Goal: Task Accomplishment & Management: Use online tool/utility

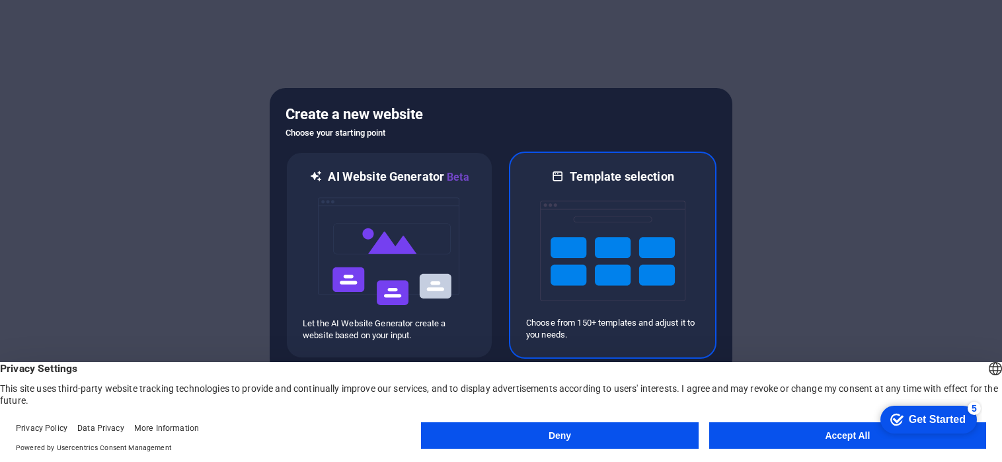
click at [664, 220] on img at bounding box center [612, 250] width 145 height 132
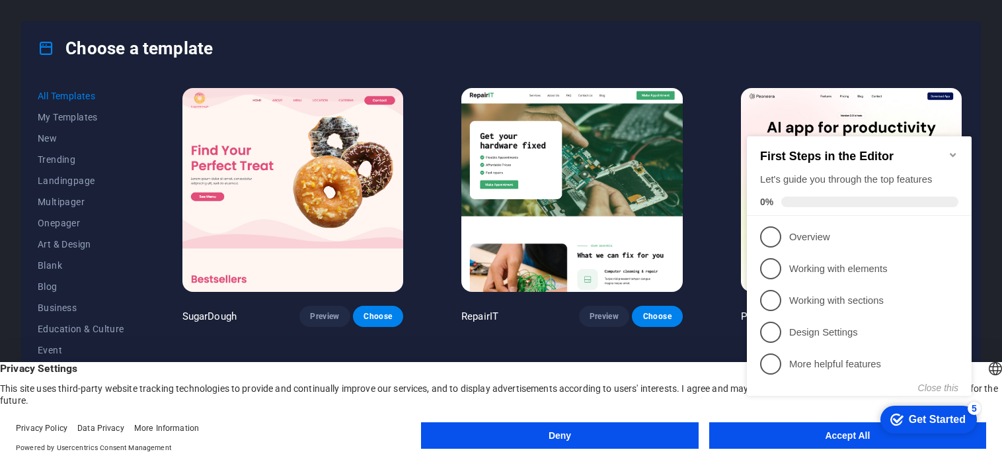
click at [551, 147] on img at bounding box center [572, 190] width 221 height 204
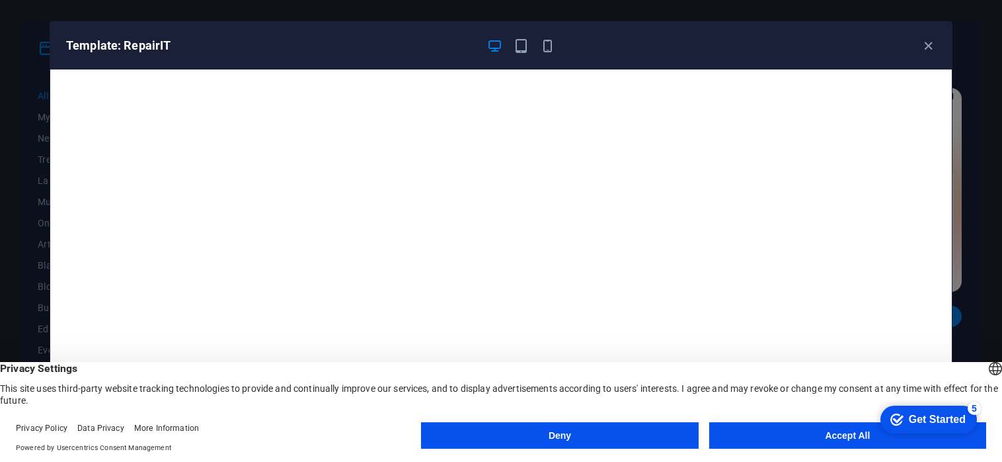
click at [493, 43] on icon "button" at bounding box center [494, 45] width 15 height 15
click at [931, 46] on icon "button" at bounding box center [928, 45] width 15 height 15
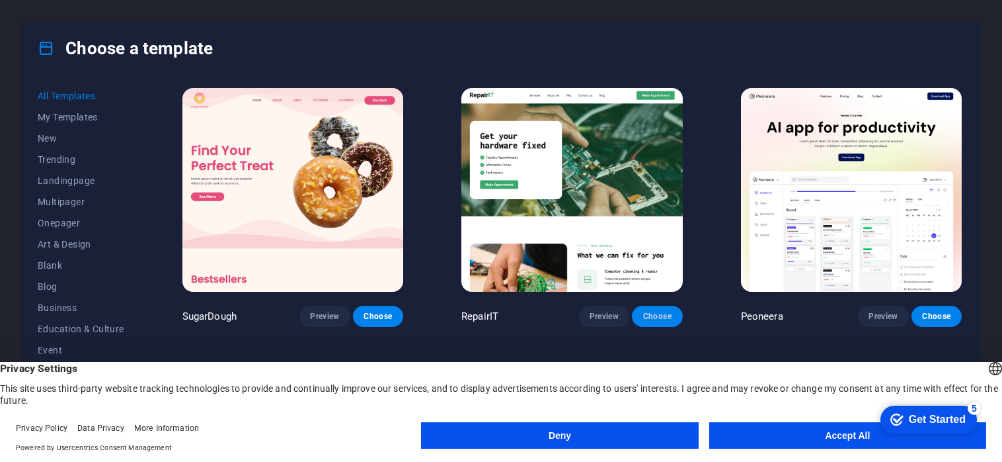
click at [654, 311] on span "Choose" at bounding box center [657, 316] width 29 height 11
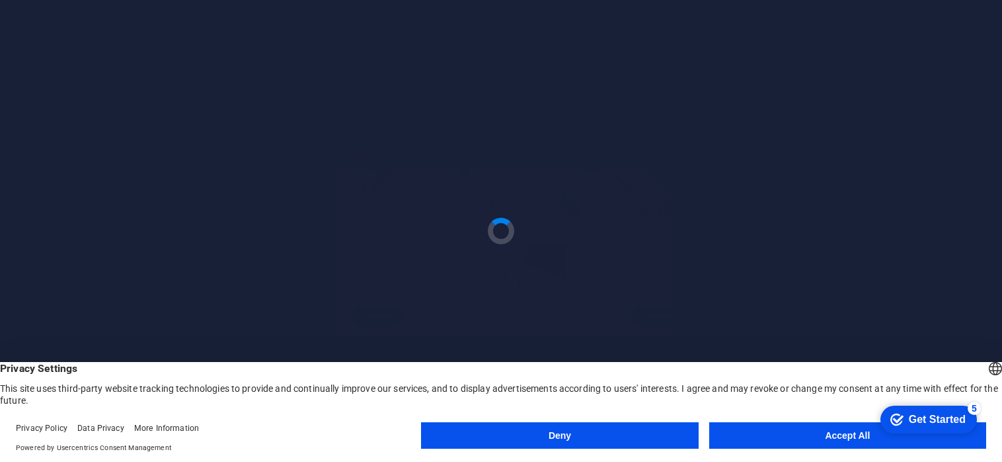
click at [751, 430] on button "Accept All" at bounding box center [847, 435] width 277 height 26
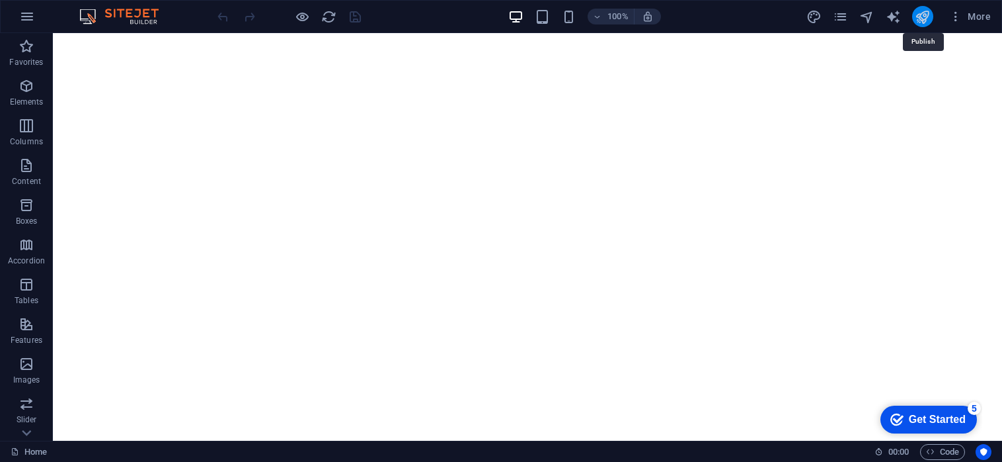
click at [926, 17] on icon "publish" at bounding box center [922, 16] width 15 height 15
